Goal: Transaction & Acquisition: Purchase product/service

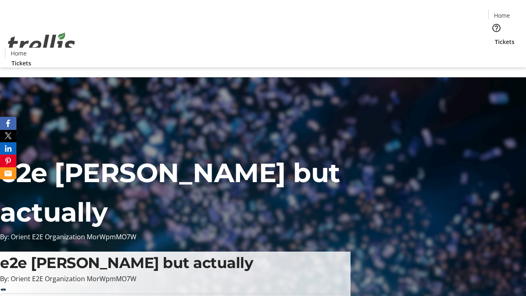
click at [495, 37] on span "Tickets" at bounding box center [505, 41] width 20 height 9
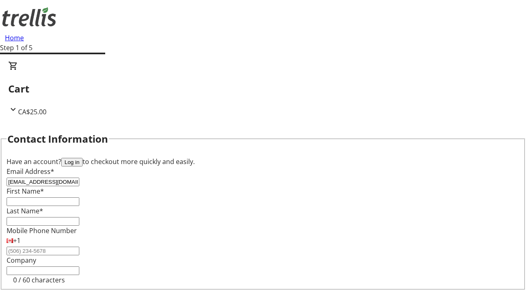
type input "[EMAIL_ADDRESS][DOMAIN_NAME]"
type input "[PERSON_NAME]"
type input "Bins"
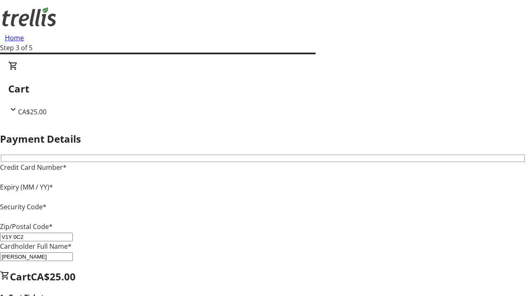
type input "V1Y 0C2"
